Goal: Task Accomplishment & Management: Use online tool/utility

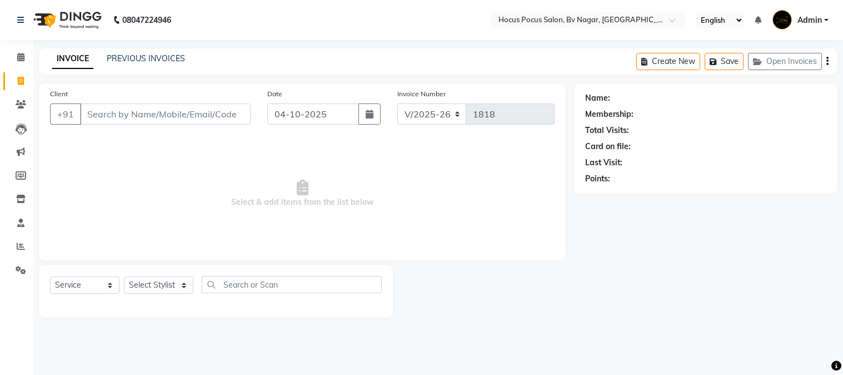
select select "6056"
select select "service"
click at [23, 275] on span at bounding box center [20, 270] width 19 height 13
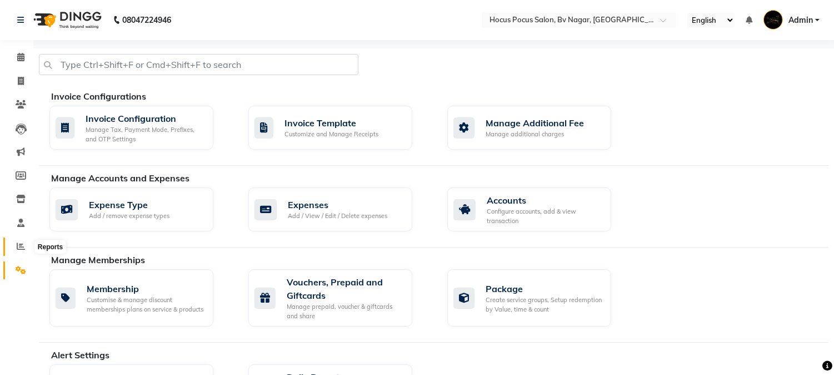
click at [13, 242] on span at bounding box center [20, 246] width 19 height 13
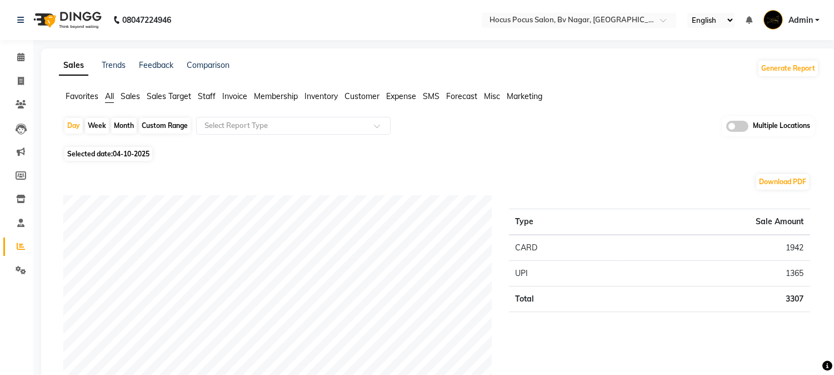
click at [210, 98] on span "Staff" at bounding box center [207, 96] width 18 height 10
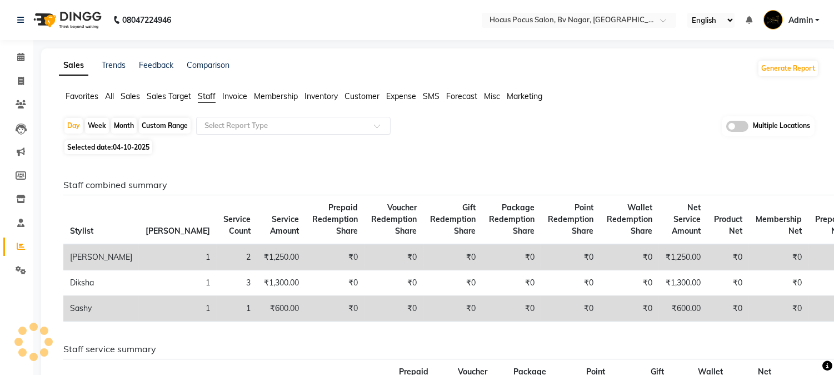
click at [253, 126] on input "text" at bounding box center [282, 125] width 160 height 11
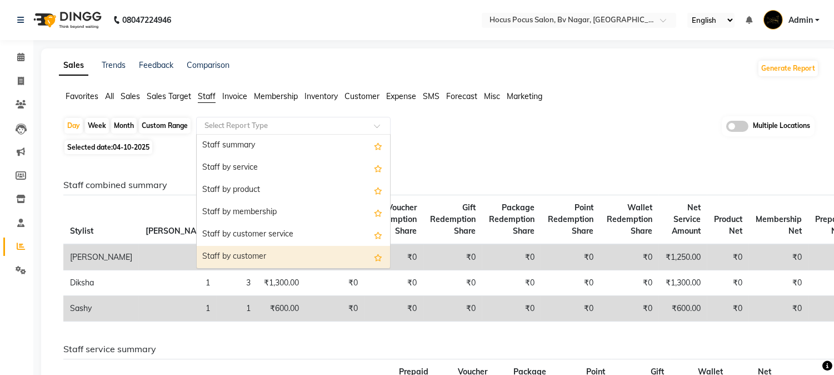
click at [253, 256] on div "Staff by customer" at bounding box center [293, 257] width 193 height 22
select select "full_report"
select select "csv"
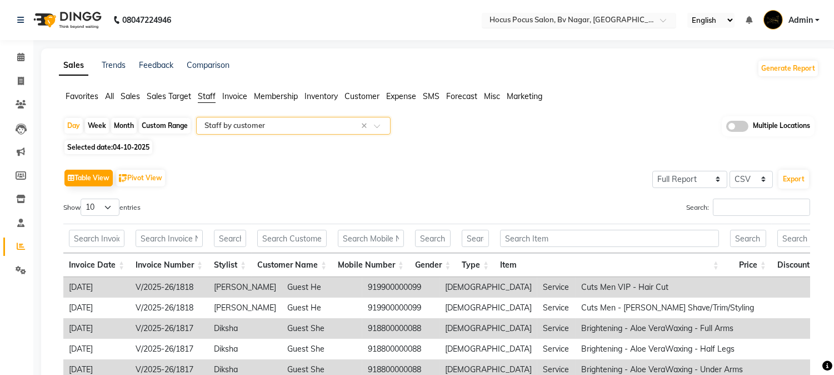
click at [532, 22] on input "text" at bounding box center [567, 21] width 161 height 11
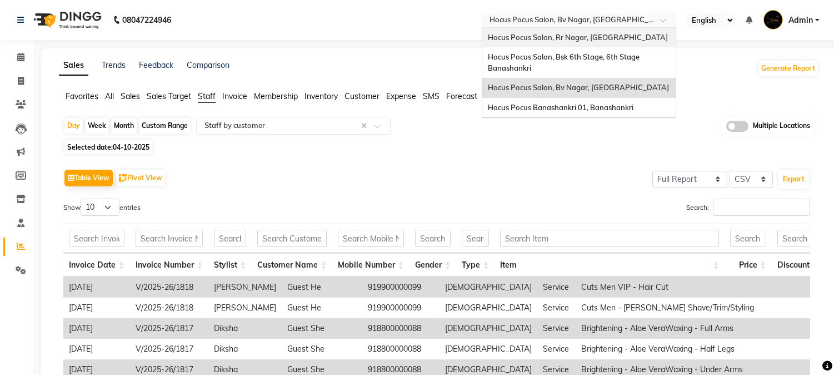
click at [537, 44] on div "Hocus Pocus Salon, Rr Nagar, [GEOGRAPHIC_DATA]" at bounding box center [578, 38] width 193 height 20
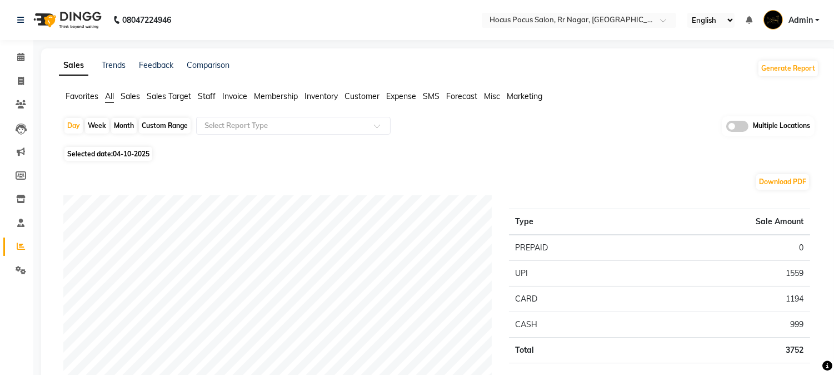
click at [204, 99] on span "Staff" at bounding box center [207, 96] width 18 height 10
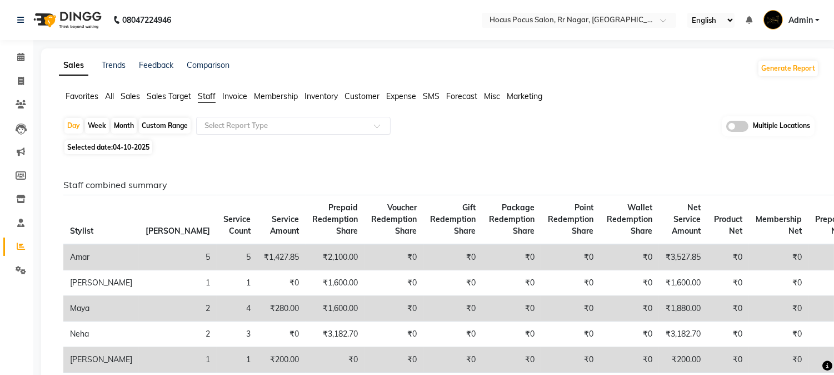
click at [243, 127] on input "text" at bounding box center [282, 125] width 160 height 11
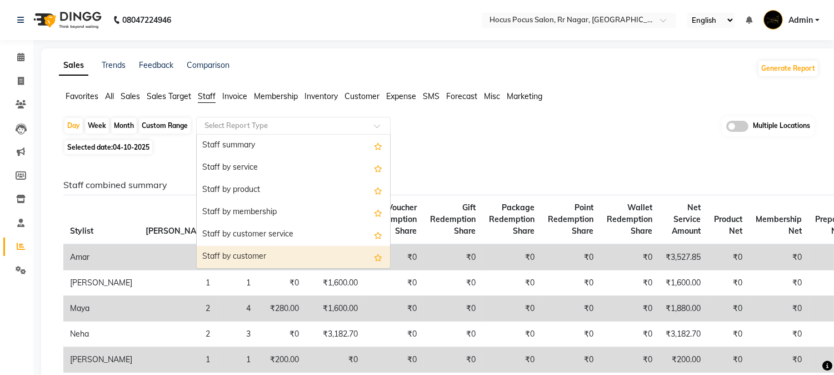
click at [258, 249] on div "Staff by customer" at bounding box center [293, 257] width 193 height 22
select select "full_report"
select select "csv"
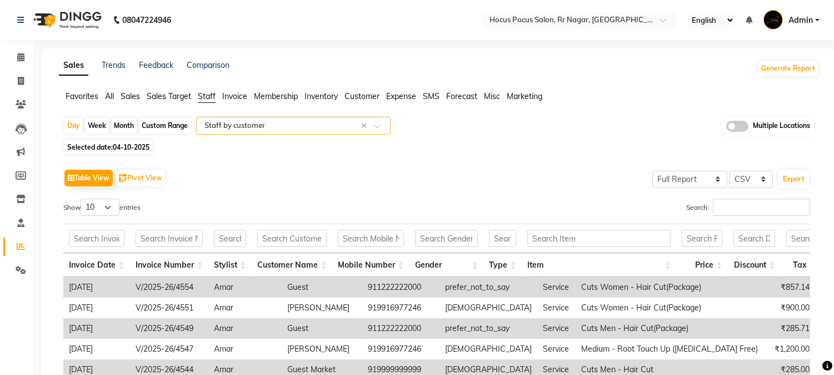
click at [127, 129] on div "Month" at bounding box center [124, 126] width 26 height 16
select select "10"
select select "2025"
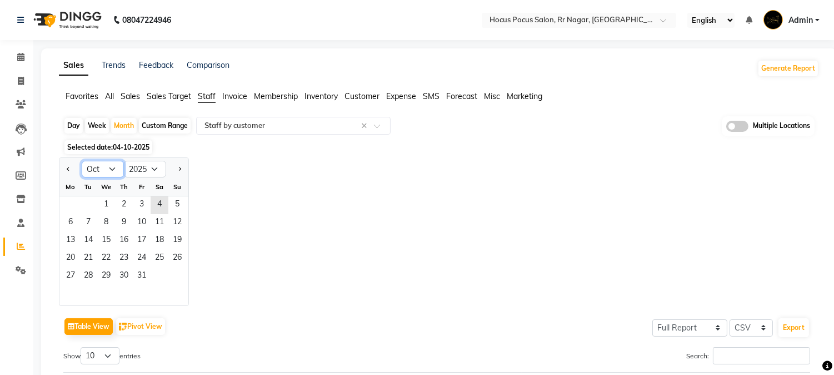
click at [94, 169] on select "Jan Feb Mar Apr May Jun Jul Aug Sep Oct Nov Dec" at bounding box center [103, 169] width 42 height 17
select select "9"
click at [82, 161] on select "Jan Feb Mar Apr May Jun Jul Aug Sep Oct Nov Dec" at bounding box center [103, 169] width 42 height 17
click at [70, 207] on span "1" at bounding box center [71, 205] width 18 height 18
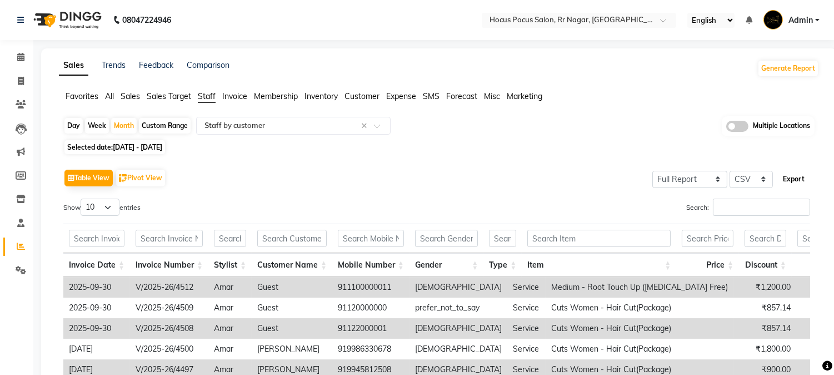
click at [799, 182] on button "Export" at bounding box center [794, 178] width 31 height 19
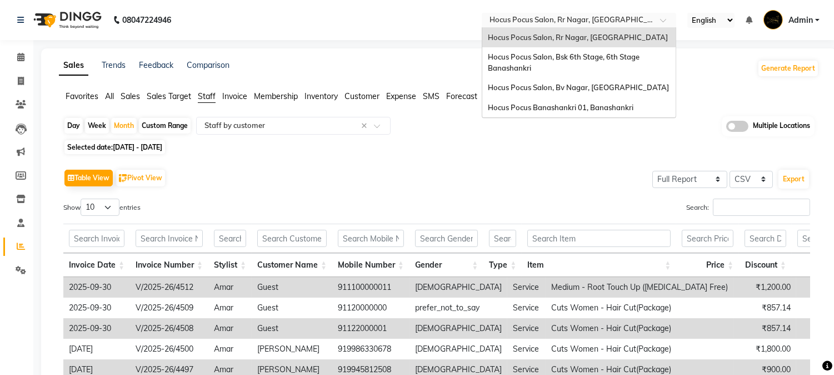
click at [610, 18] on input "text" at bounding box center [567, 21] width 161 height 11
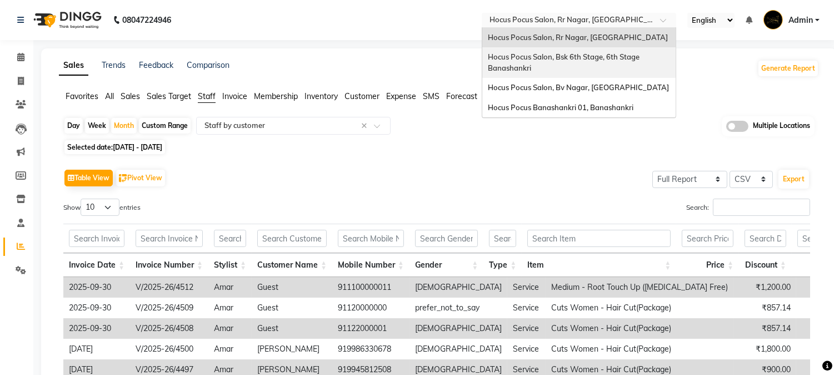
click at [618, 54] on span "Hocus Pocus Salon, Bsk 6th Stage, 6th Stage Banashankri" at bounding box center [564, 62] width 153 height 20
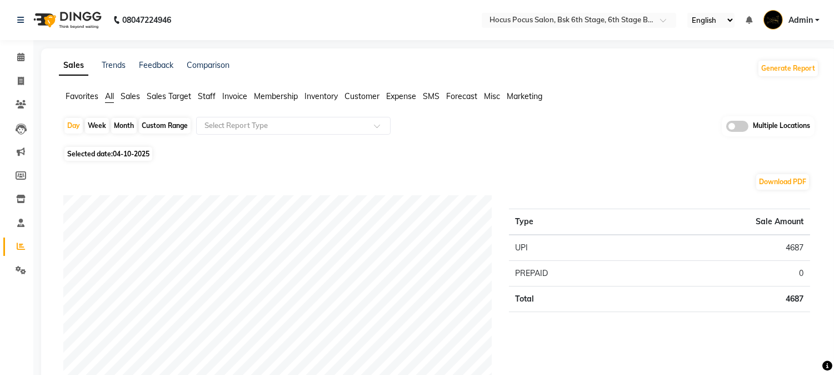
click at [208, 95] on span "Staff" at bounding box center [207, 96] width 18 height 10
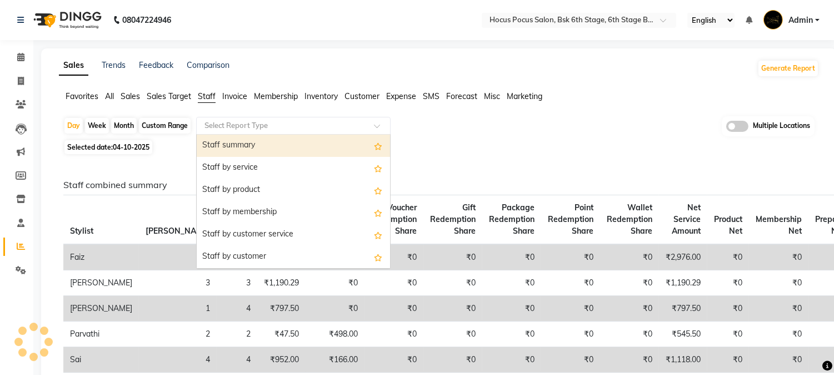
click at [242, 128] on input "text" at bounding box center [282, 125] width 160 height 11
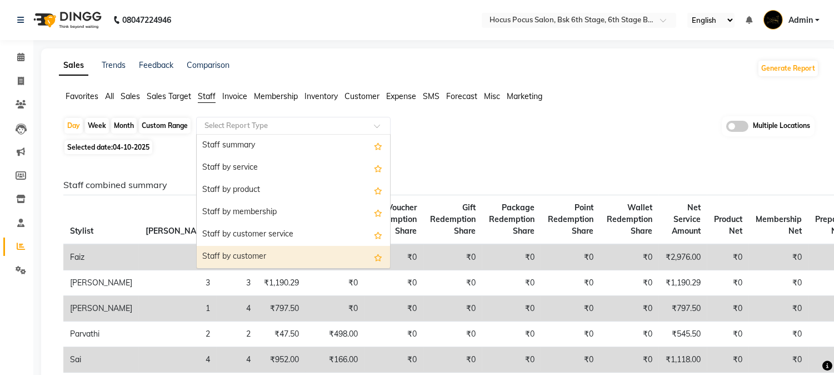
click at [263, 251] on div "Staff by customer" at bounding box center [293, 257] width 193 height 22
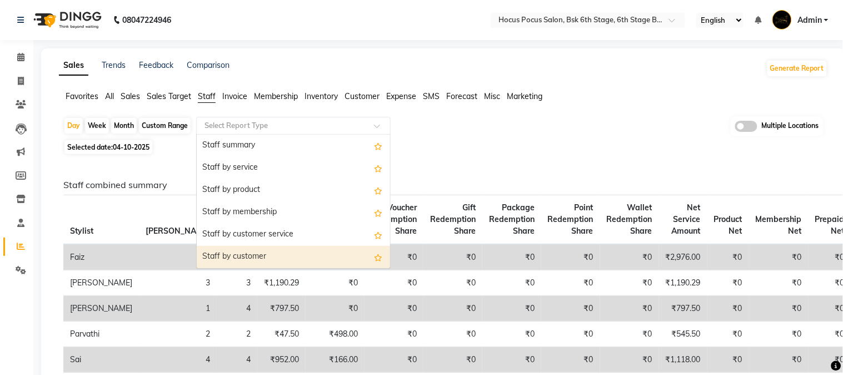
select select "full_report"
select select "csv"
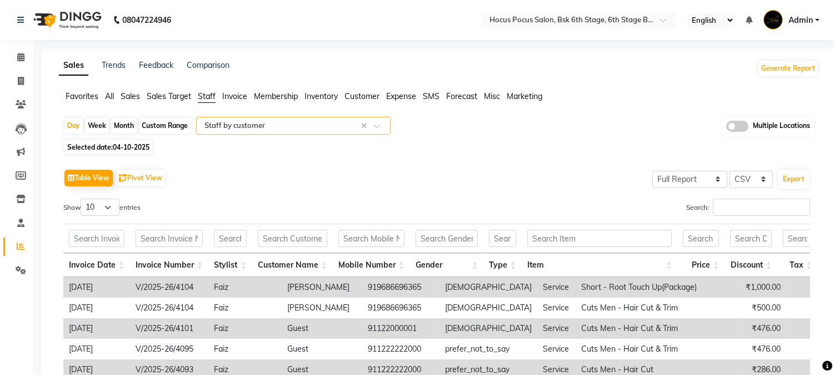
click at [121, 123] on div "Month" at bounding box center [124, 126] width 26 height 16
select select "10"
select select "2025"
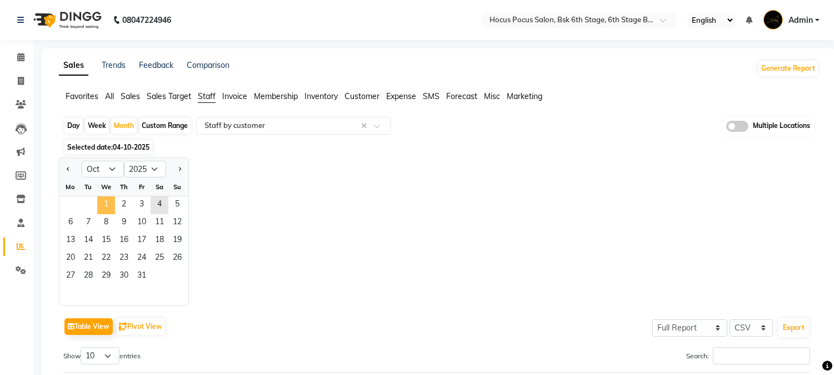
click at [108, 202] on span "1" at bounding box center [106, 205] width 18 height 18
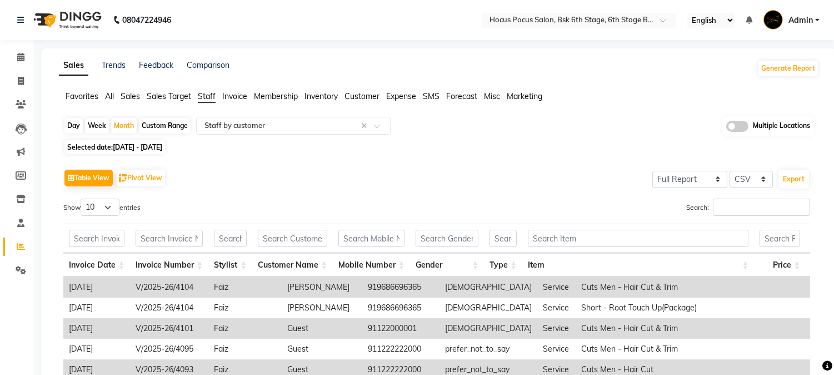
click at [469, 157] on div "Table View Pivot View Select Full Report Filtered Report Select CSV PDF Export …" at bounding box center [436, 347] width 765 height 381
click at [795, 178] on button "Export" at bounding box center [794, 178] width 31 height 19
click at [616, 19] on input "text" at bounding box center [567, 21] width 161 height 11
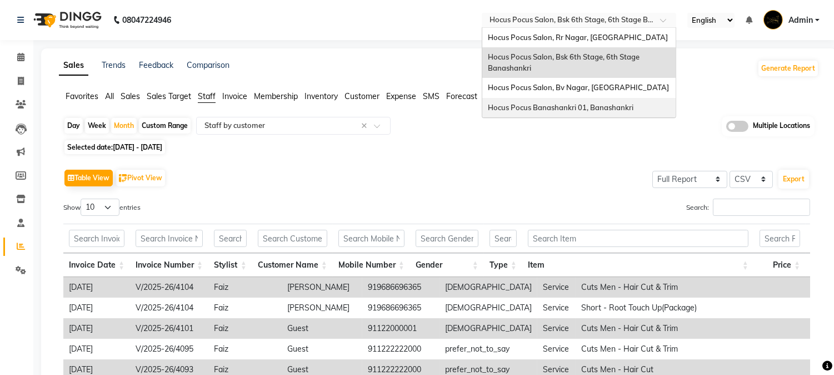
click at [604, 103] on span "Hocus Pocus Banashankri 01, Banashankri" at bounding box center [561, 107] width 146 height 9
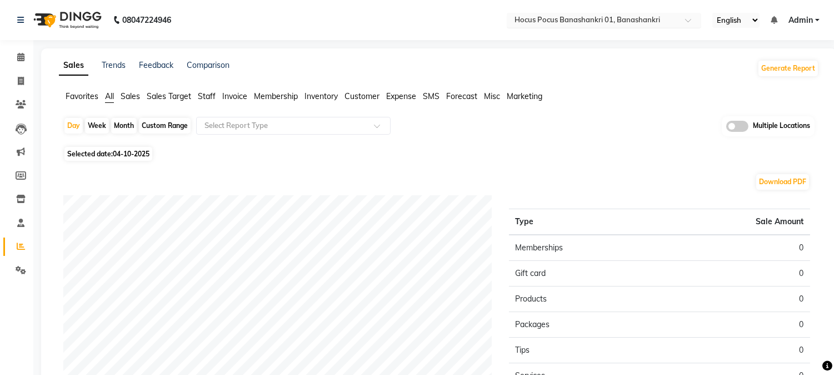
click at [617, 19] on input "text" at bounding box center [592, 21] width 161 height 11
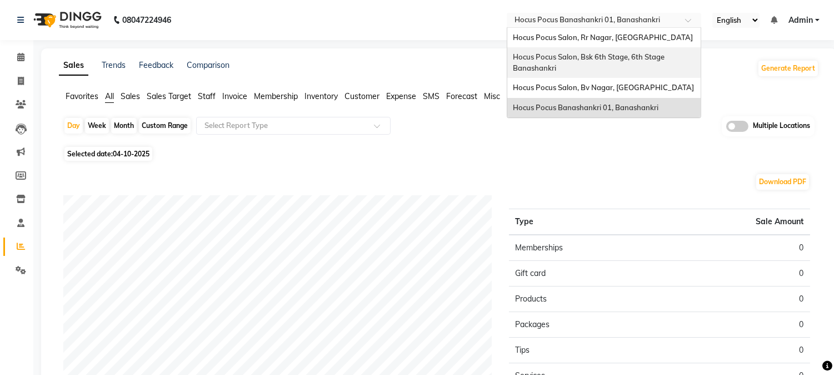
click at [619, 51] on div "Hocus Pocus Salon, Bsk 6th Stage, 6th Stage Banashankri" at bounding box center [603, 62] width 193 height 31
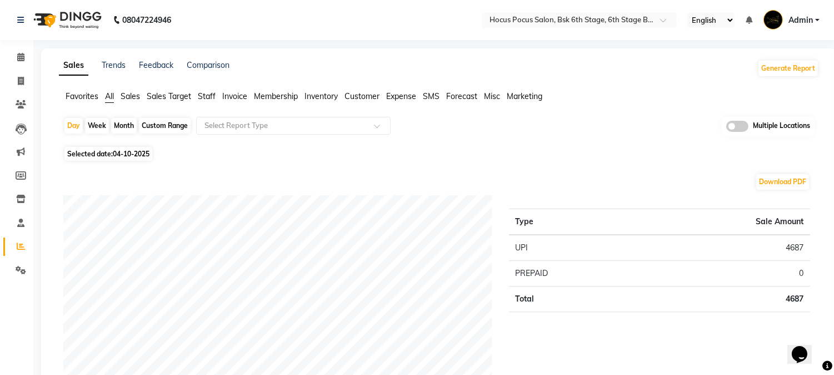
click at [207, 94] on span "Staff" at bounding box center [207, 96] width 18 height 10
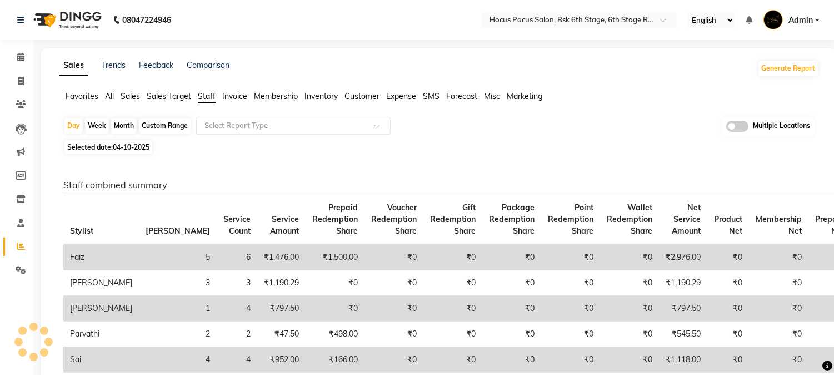
click at [277, 121] on input "text" at bounding box center [282, 125] width 160 height 11
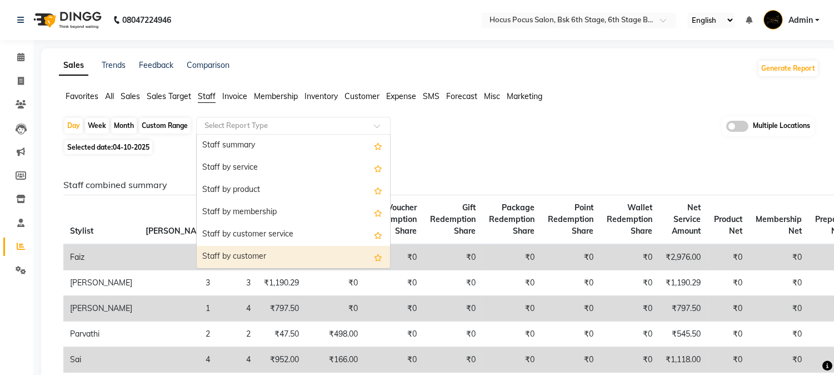
click at [268, 248] on div "Staff by customer" at bounding box center [293, 257] width 193 height 22
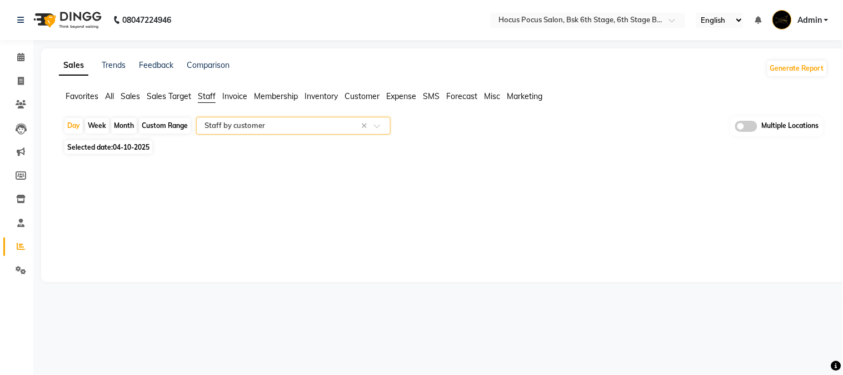
select select "full_report"
select select "csv"
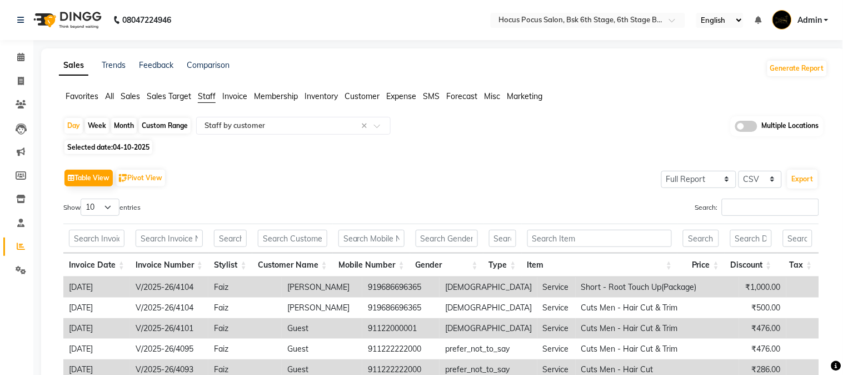
click at [123, 121] on div "Month" at bounding box center [124, 126] width 26 height 16
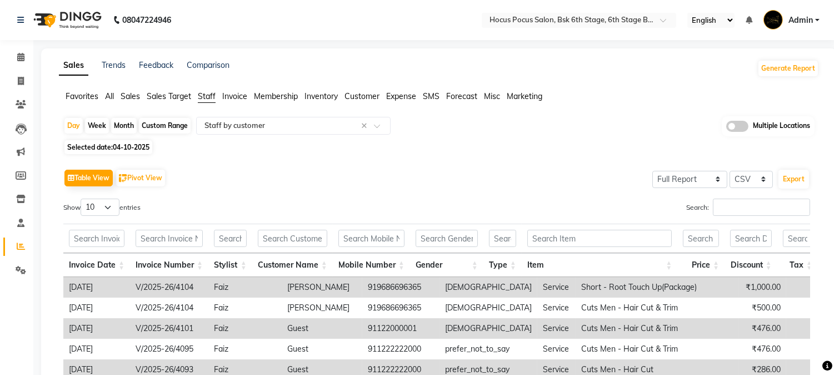
select select "10"
select select "2025"
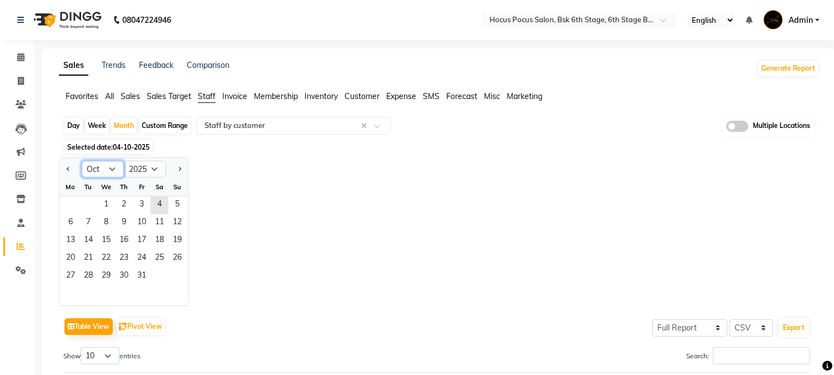
click at [96, 171] on select "Jan Feb Mar Apr May Jun [DATE] Aug Sep Oct Nov Dec" at bounding box center [103, 169] width 42 height 17
select select "9"
click at [82, 161] on select "Jan Feb Mar Apr May Jun [DATE] Aug Sep Oct Nov Dec" at bounding box center [103, 169] width 42 height 17
click at [76, 212] on span "1" at bounding box center [71, 205] width 18 height 18
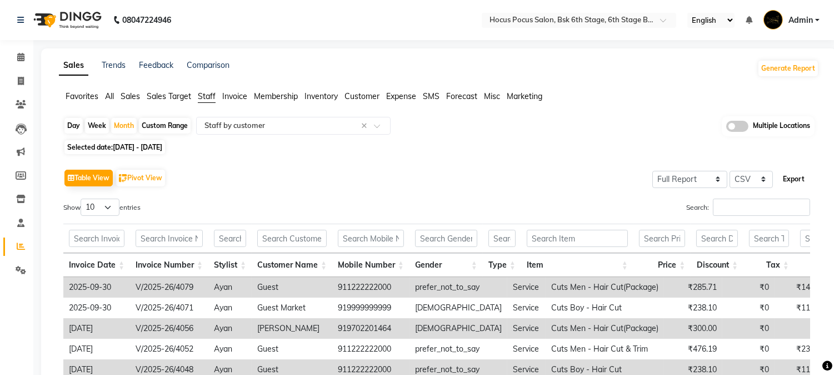
click at [786, 179] on button "Export" at bounding box center [794, 178] width 31 height 19
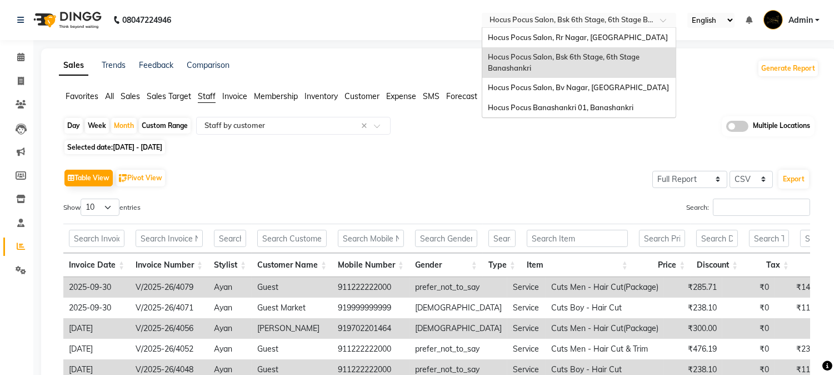
click at [587, 23] on input "text" at bounding box center [567, 21] width 161 height 11
click at [595, 99] on div "Hocus Pocus Banashankri 01, Banashankri" at bounding box center [578, 108] width 193 height 20
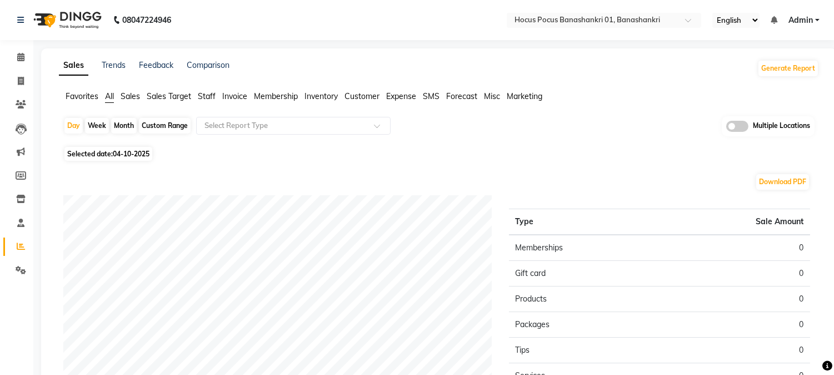
click at [203, 94] on span "Staff" at bounding box center [207, 96] width 18 height 10
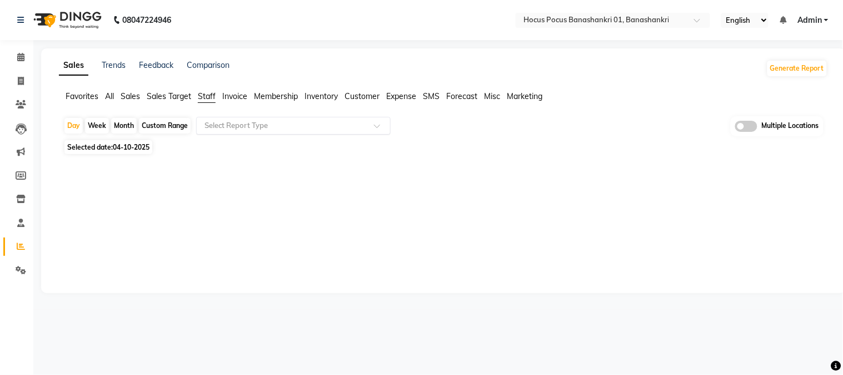
click at [302, 128] on input "text" at bounding box center [282, 125] width 160 height 11
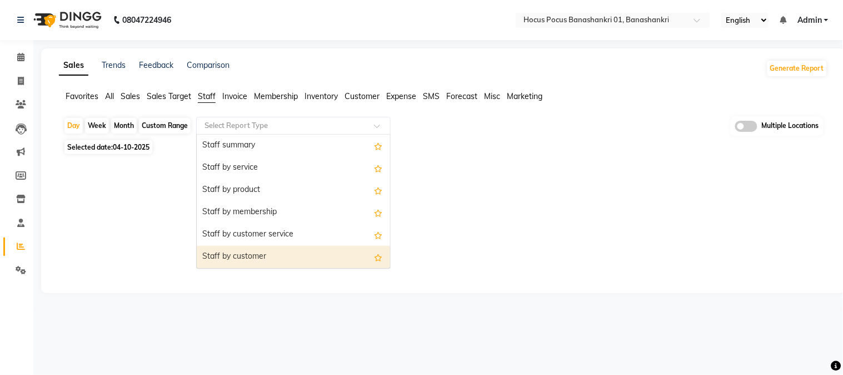
click at [307, 254] on div "Staff by customer" at bounding box center [293, 257] width 193 height 22
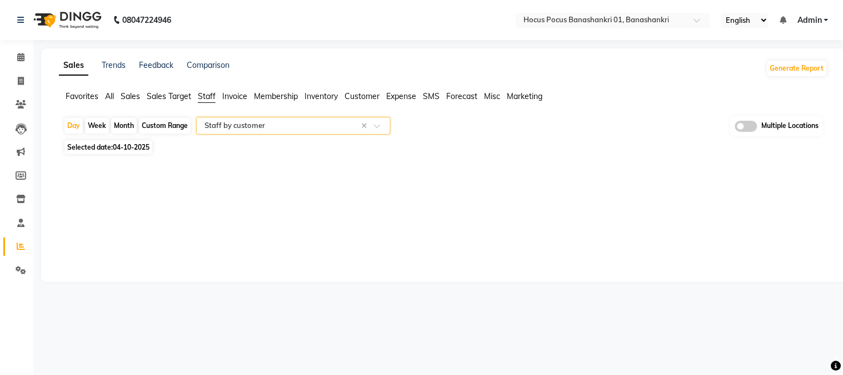
click at [118, 126] on div "Month" at bounding box center [124, 126] width 26 height 16
select select "10"
select select "2025"
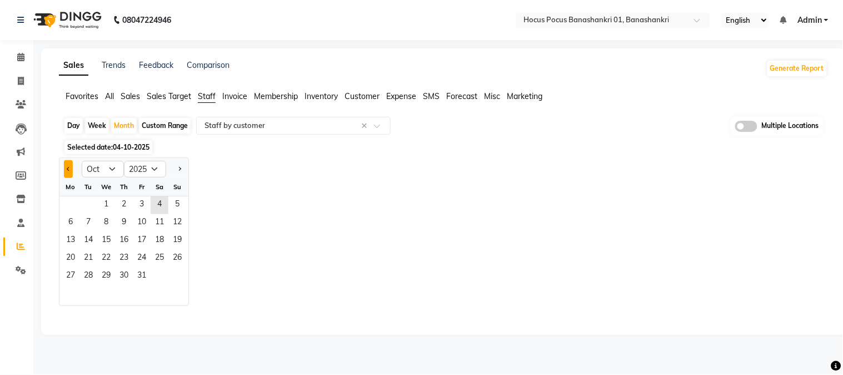
click at [68, 172] on button "Previous month" at bounding box center [68, 169] width 9 height 18
select select "9"
click at [67, 204] on span "1" at bounding box center [71, 205] width 18 height 18
select select "full_report"
select select "csv"
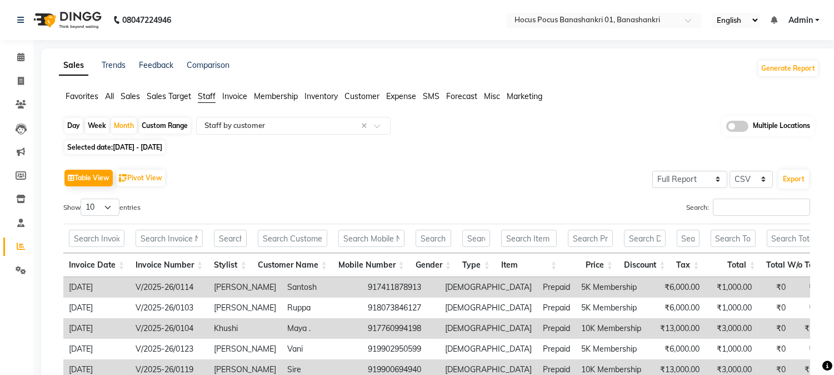
click at [442, 146] on div "Selected date: 01-09-2025 - 30-09-2025" at bounding box center [441, 147] width 756 height 12
click at [798, 173] on button "Export" at bounding box center [794, 178] width 31 height 19
